Goal: Information Seeking & Learning: Check status

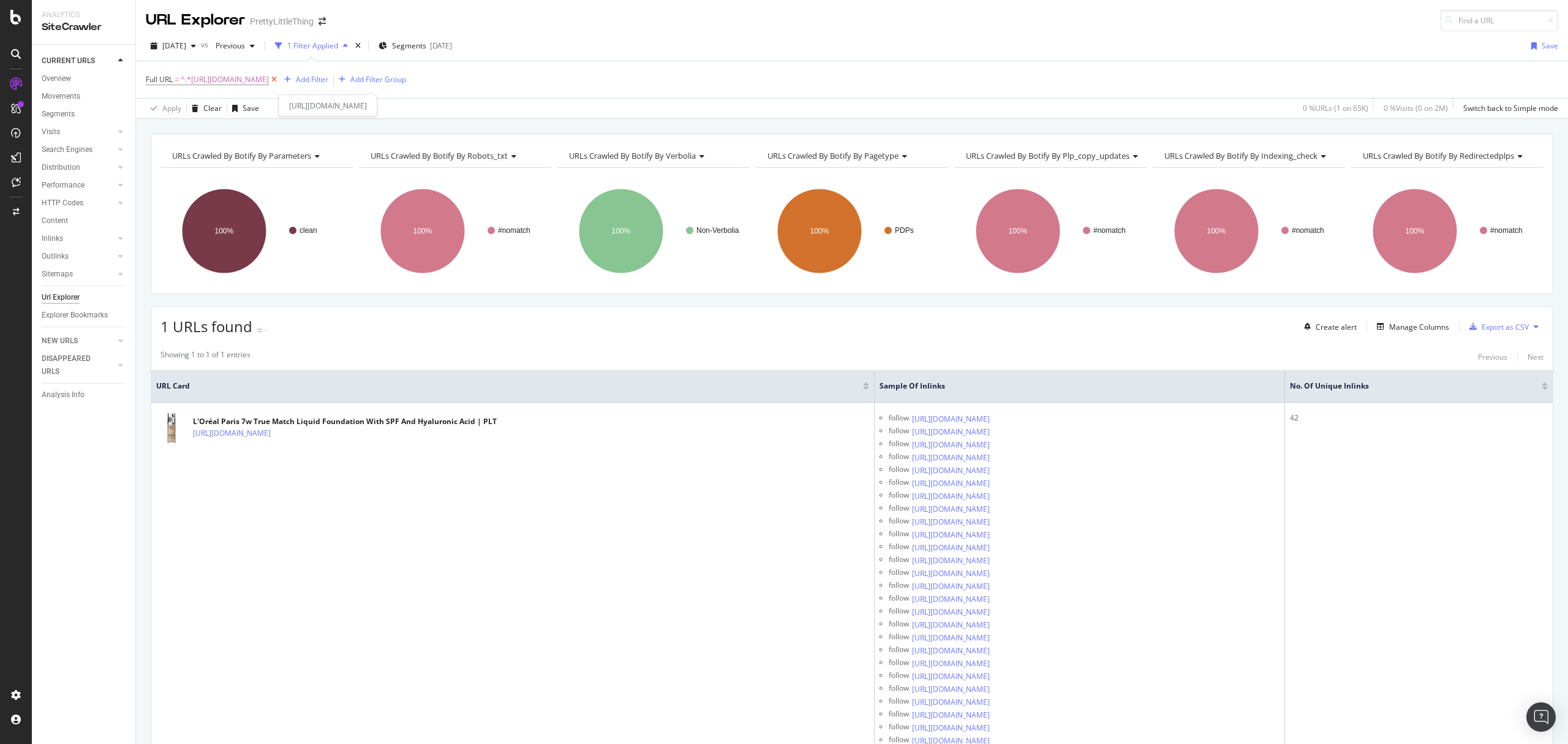
click at [279, 76] on icon at bounding box center [274, 80] width 10 height 13
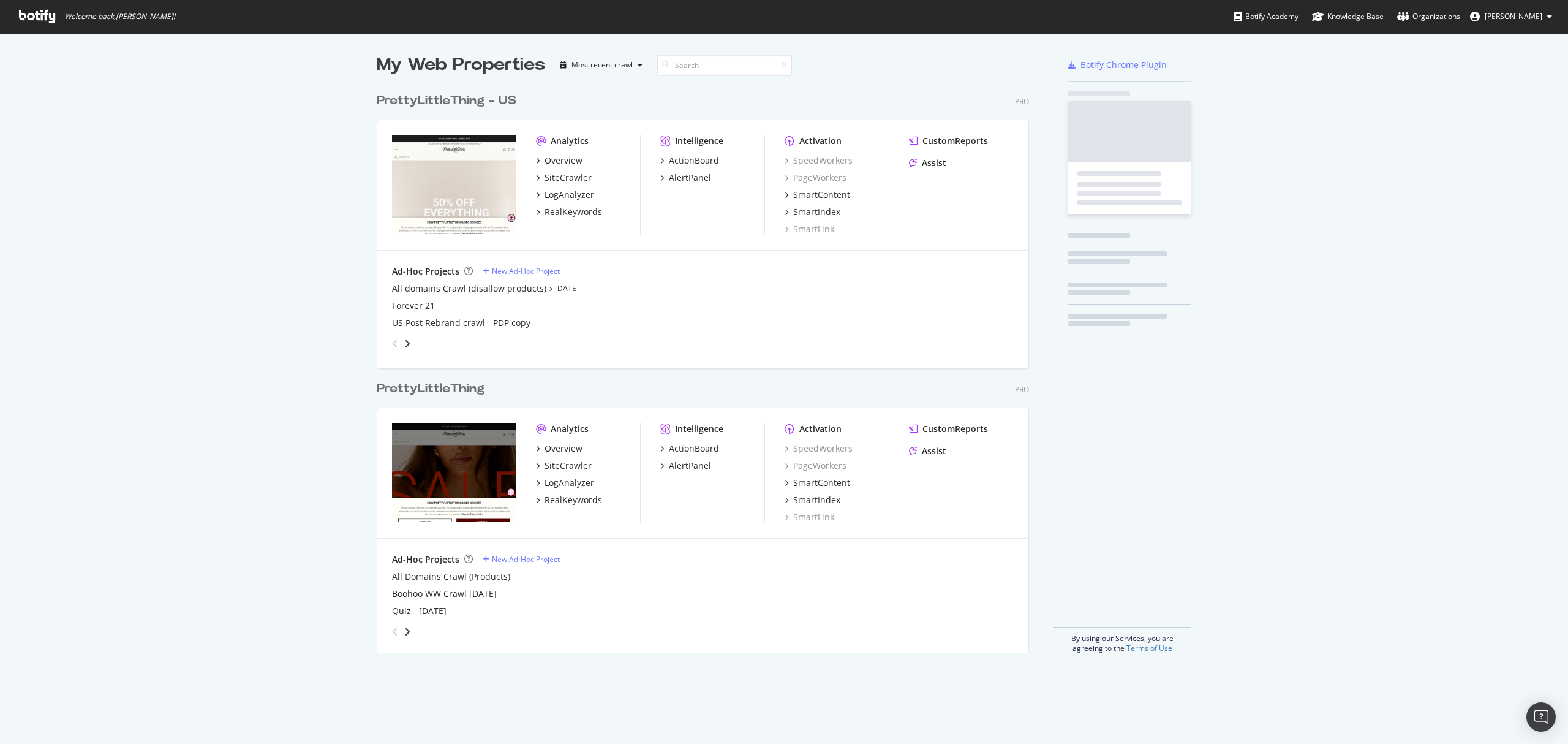
scroll to position [564, 649]
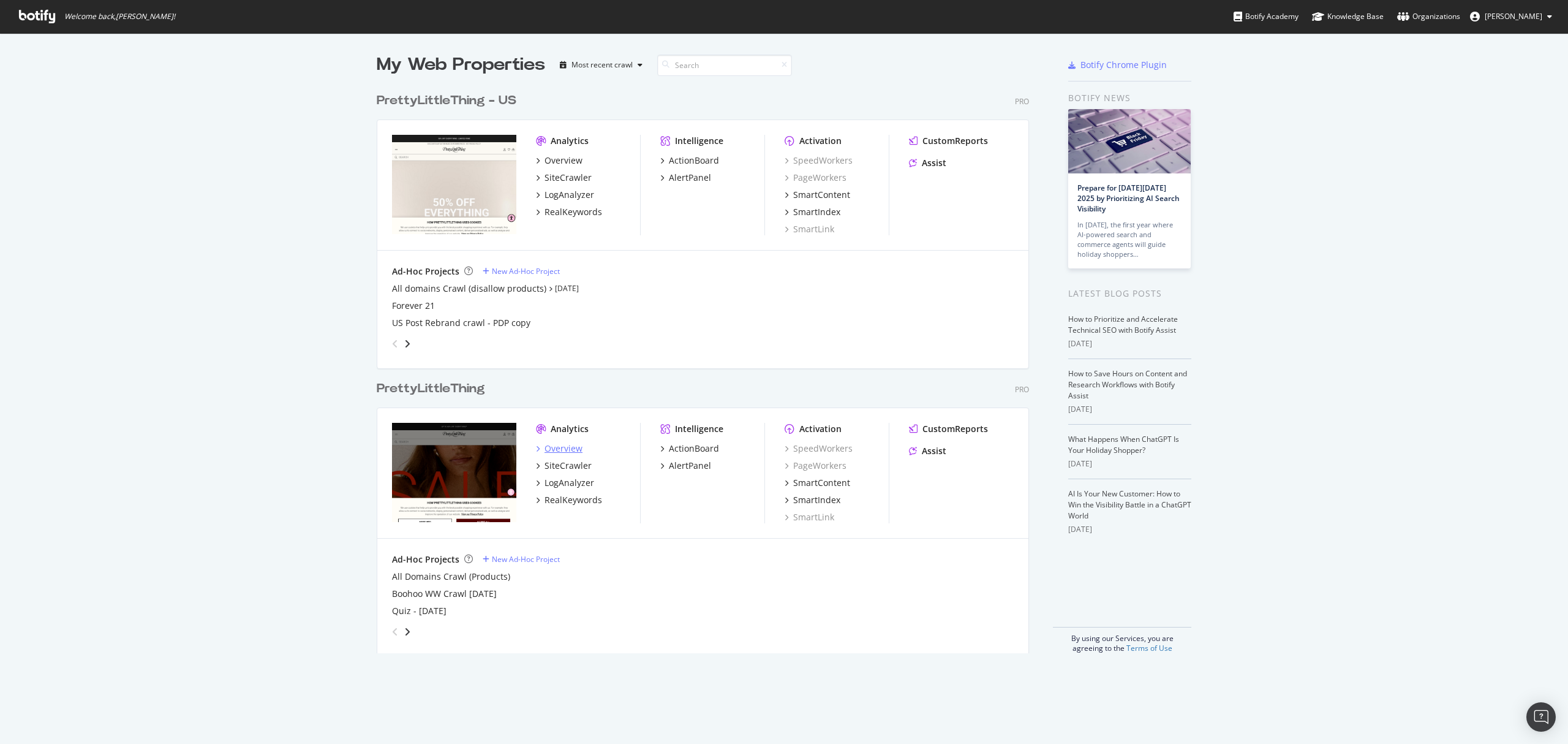
click at [552, 448] on div "Overview" at bounding box center [563, 449] width 38 height 13
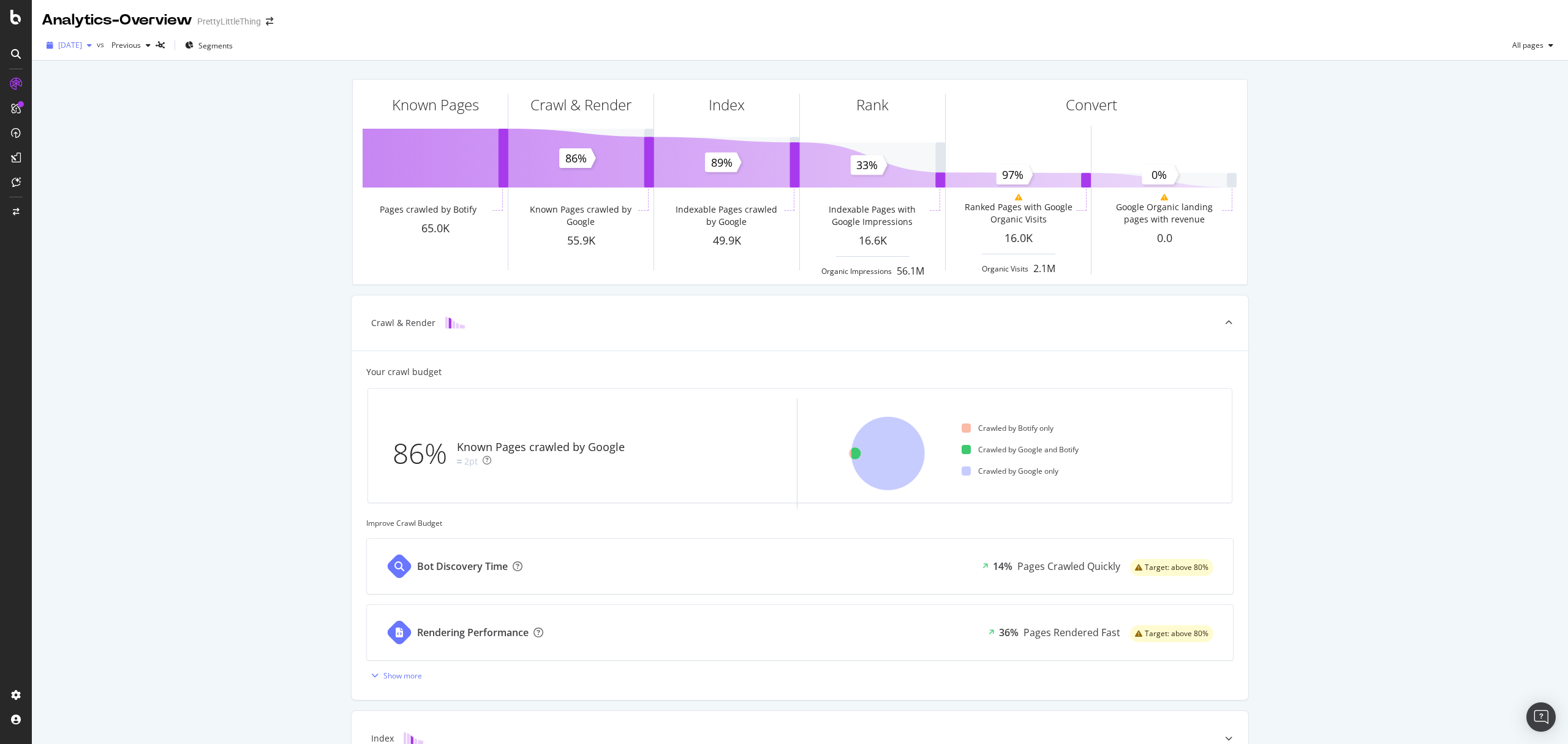
click at [82, 49] on span "2025 Sep. 19th" at bounding box center [70, 45] width 24 height 10
click at [772, 345] on link "Total" at bounding box center [771, 343] width 17 height 10
click at [82, 40] on span "2025 Sep. 19th" at bounding box center [70, 45] width 24 height 10
click at [106, 77] on div "2025 Aug. 29th" at bounding box center [91, 76] width 64 height 11
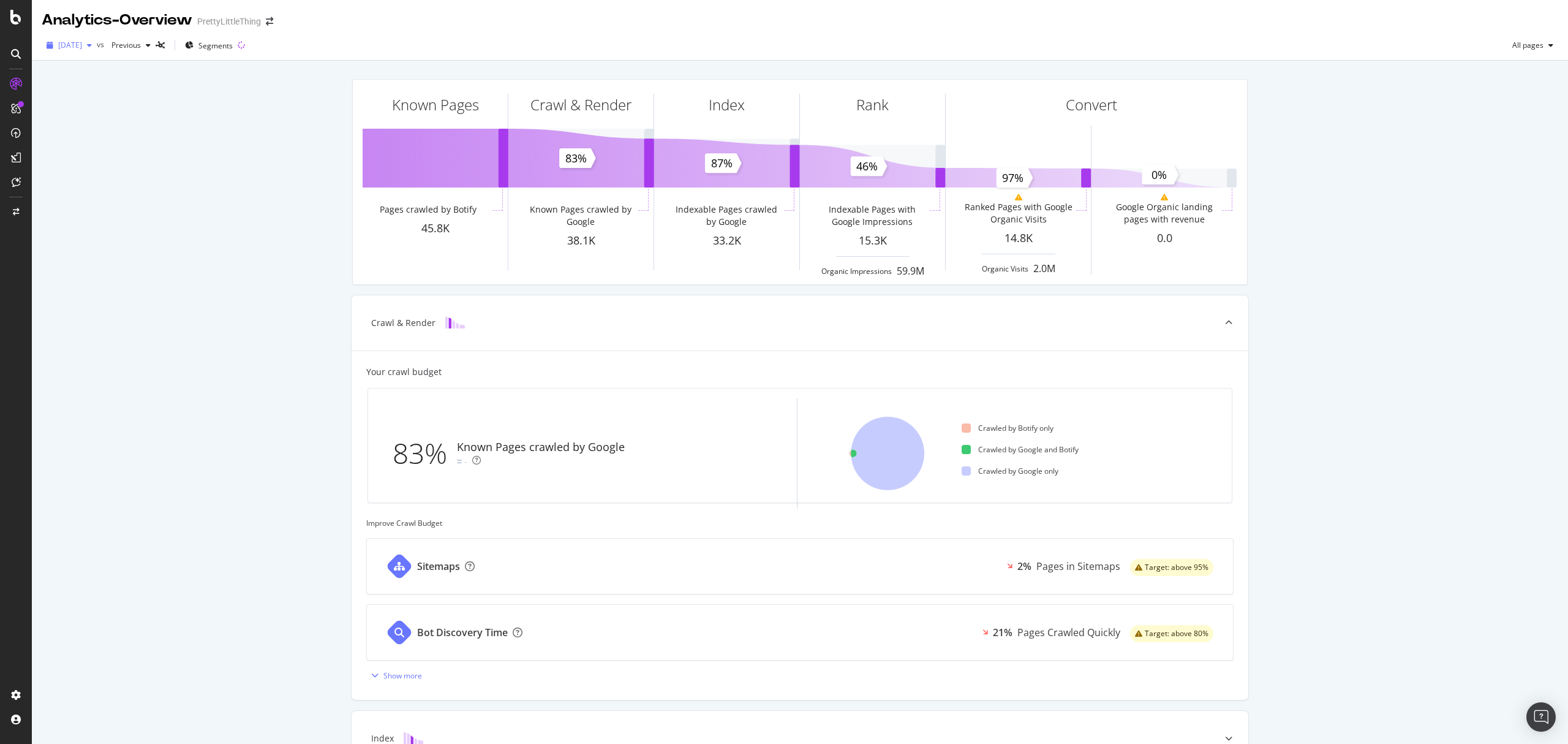
click at [82, 49] on span "2025 Aug. 29th" at bounding box center [70, 45] width 24 height 10
click at [103, 103] on div "2025 Sep. 12th 66.3K URLs" at bounding box center [122, 112] width 146 height 17
click at [69, 44] on span "2025 Sep. 12th" at bounding box center [70, 45] width 24 height 10
click at [94, 138] on div "2025 Sep. 5th" at bounding box center [91, 135] width 64 height 11
click at [81, 44] on span "2025 Sep. 5th" at bounding box center [70, 45] width 24 height 10
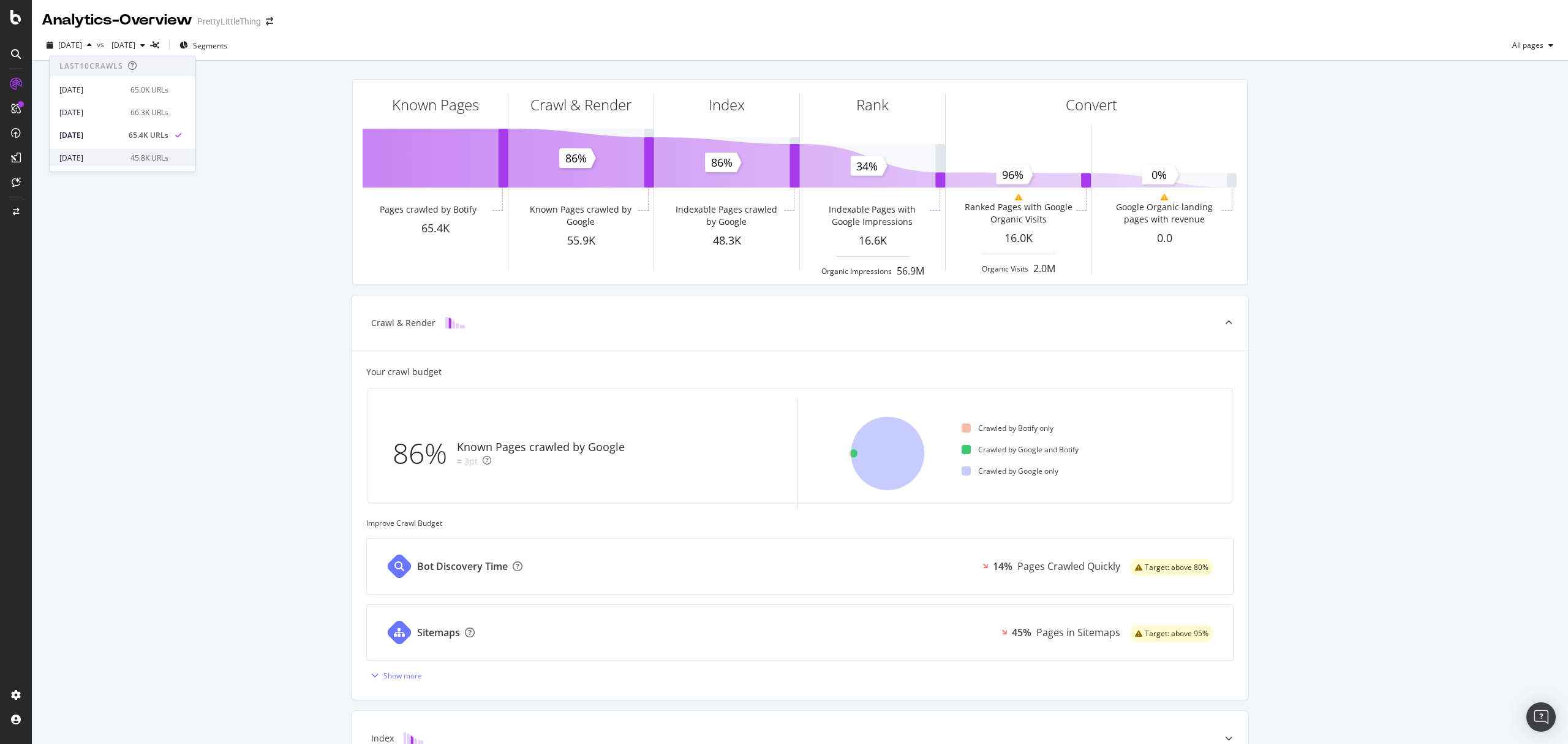
click at [155, 153] on div "45.8K URLs" at bounding box center [150, 157] width 38 height 11
click at [76, 49] on span "2025 Aug. 29th" at bounding box center [70, 45] width 24 height 10
click at [82, 88] on div "2025 Sep. 19th" at bounding box center [91, 90] width 64 height 11
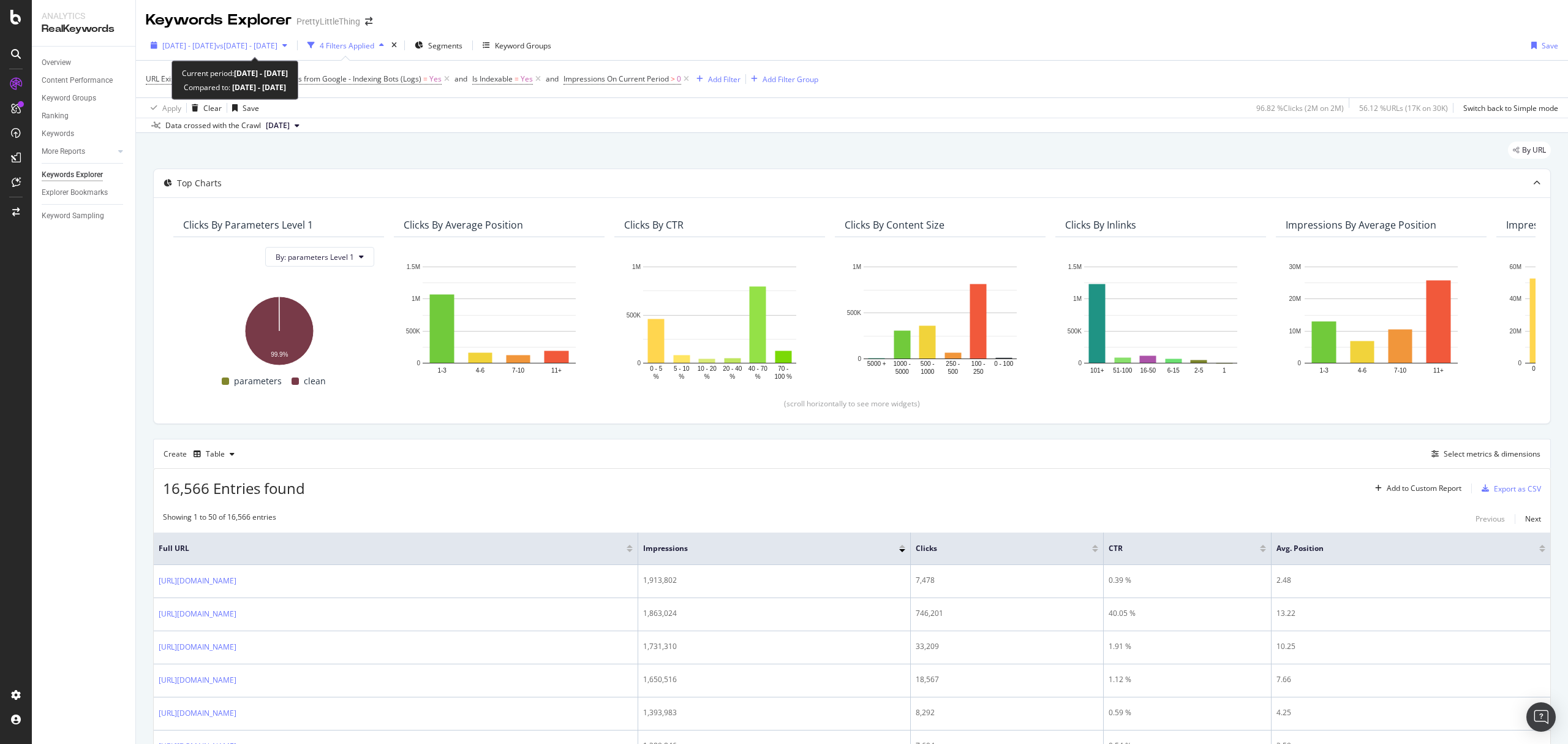
click at [278, 45] on span "vs 2025 Aug. 14th - Sep. 12th" at bounding box center [247, 45] width 62 height 10
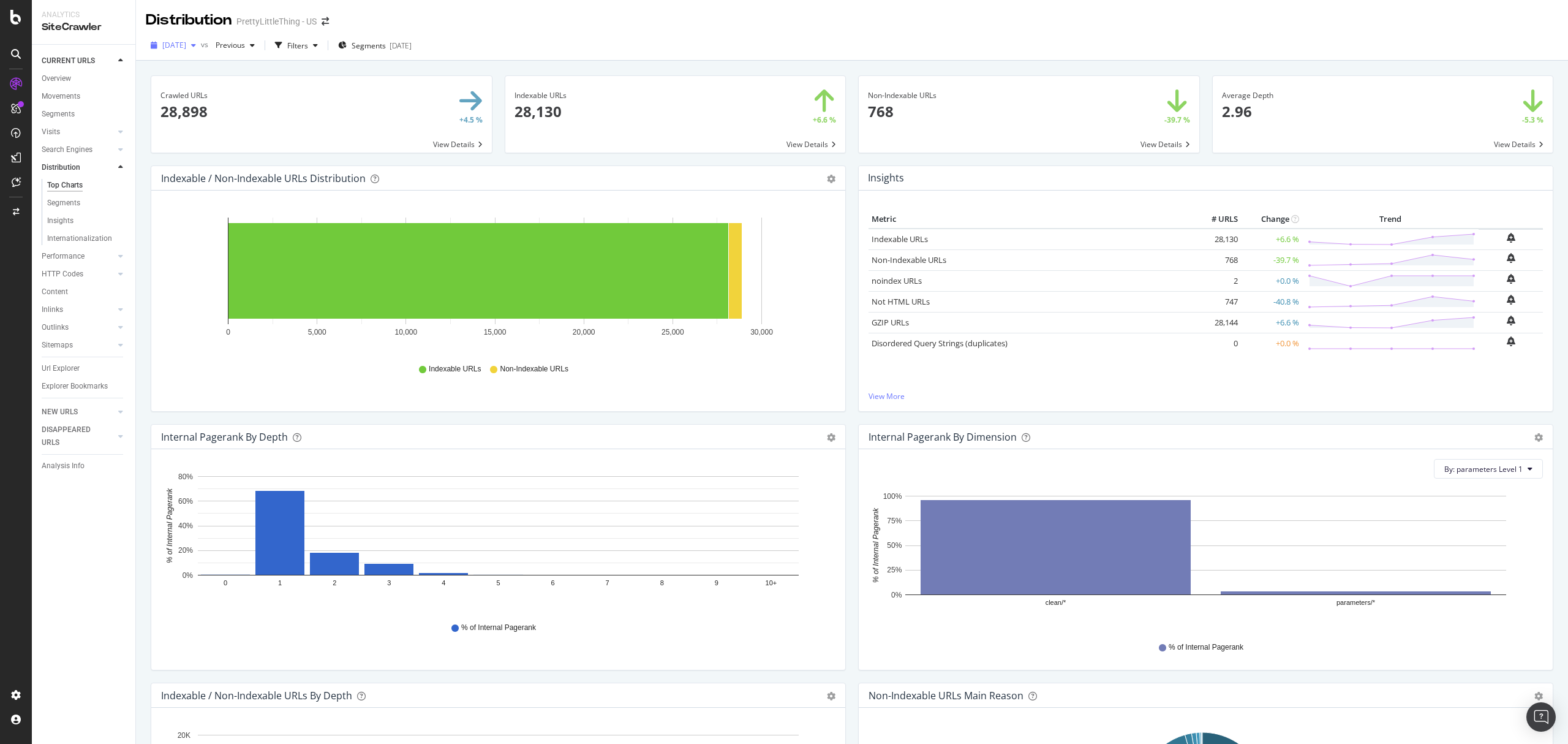
click at [186, 49] on span "2025 Sep. 13th" at bounding box center [174, 45] width 24 height 10
click at [214, 88] on div "2025 Sep. 20th" at bounding box center [196, 90] width 64 height 11
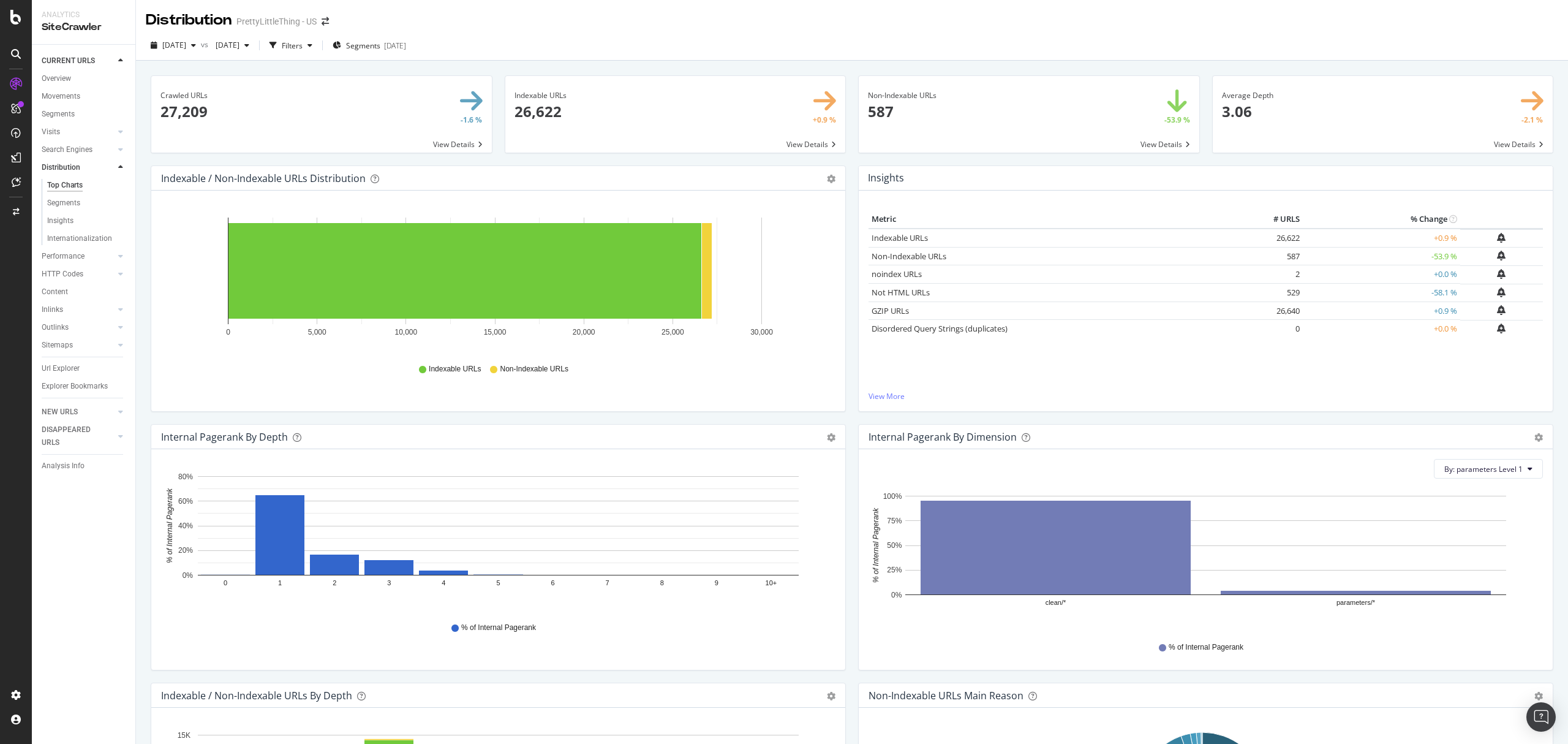
click at [1142, 138] on span at bounding box center [1028, 115] width 340 height 77
click at [254, 50] on div "2025 Sep. 6th" at bounding box center [232, 45] width 43 height 18
click at [299, 114] on div "2025 Sep. 13th 28.9K URLs" at bounding box center [293, 112] width 109 height 11
